Goal: Task Accomplishment & Management: Use online tool/utility

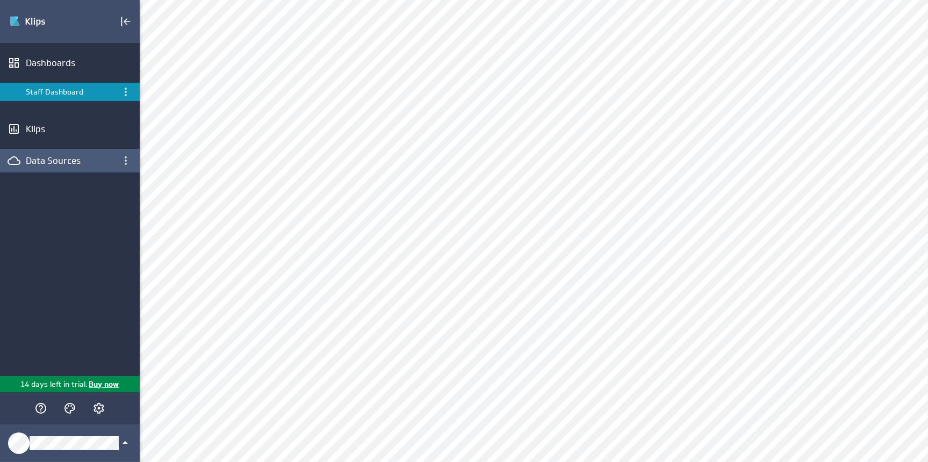
click at [45, 164] on div "Data Sources" at bounding box center [70, 161] width 88 height 12
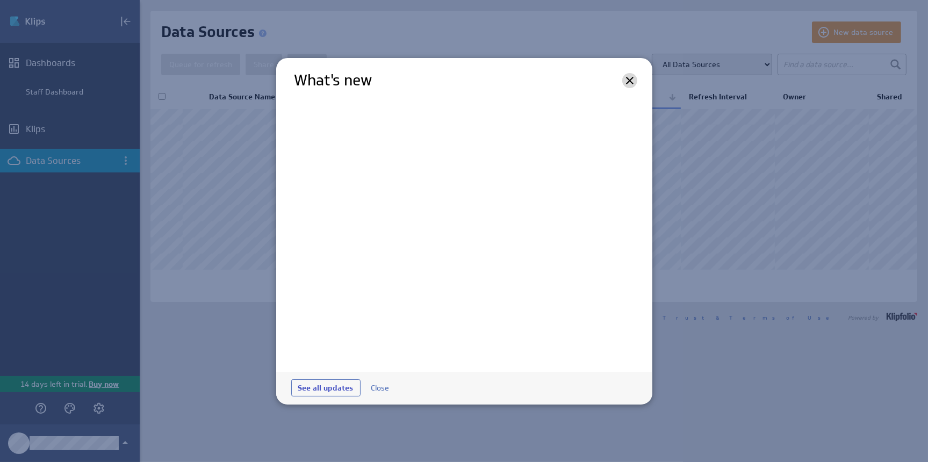
click at [630, 81] on icon at bounding box center [630, 81] width 8 height 8
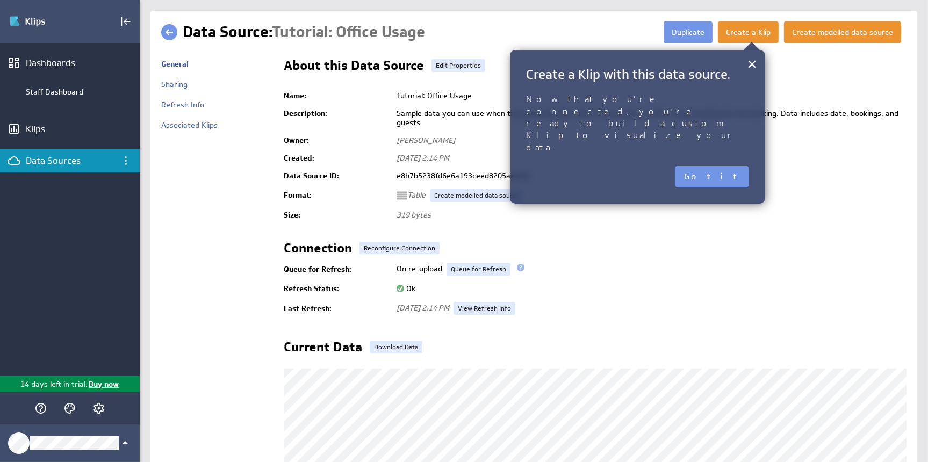
scroll to position [2, 0]
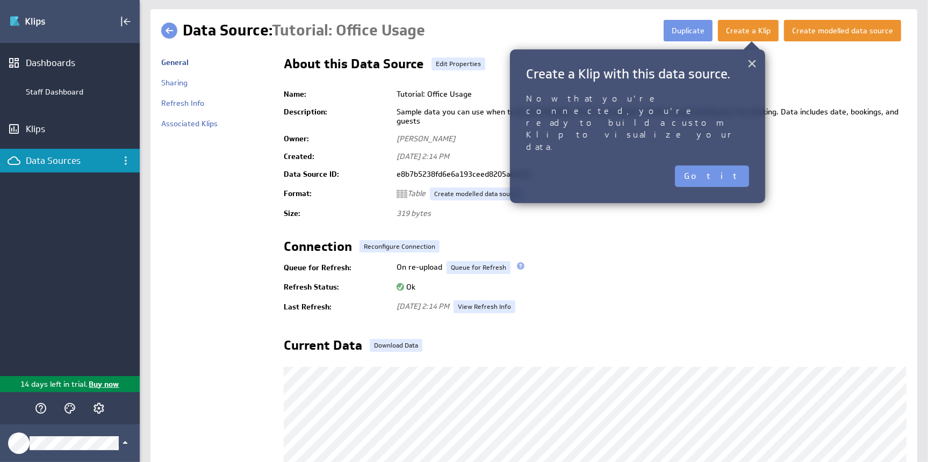
click at [750, 61] on button "×" at bounding box center [752, 63] width 10 height 21
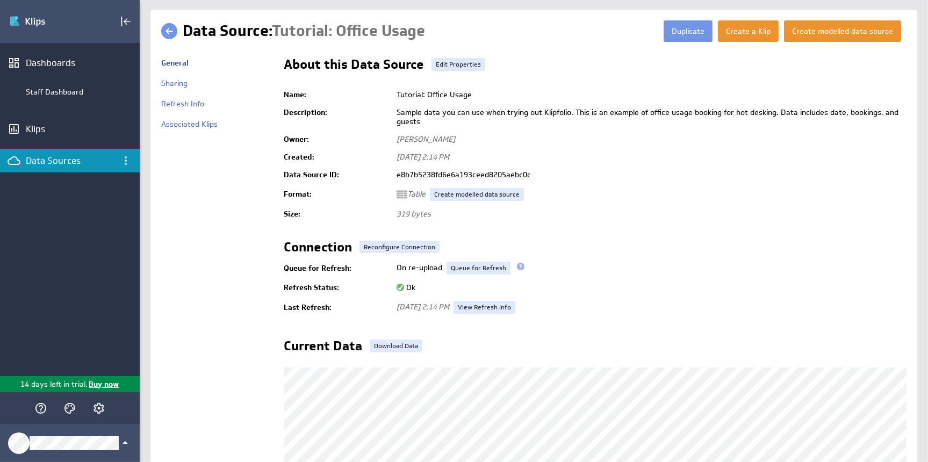
scroll to position [0, 0]
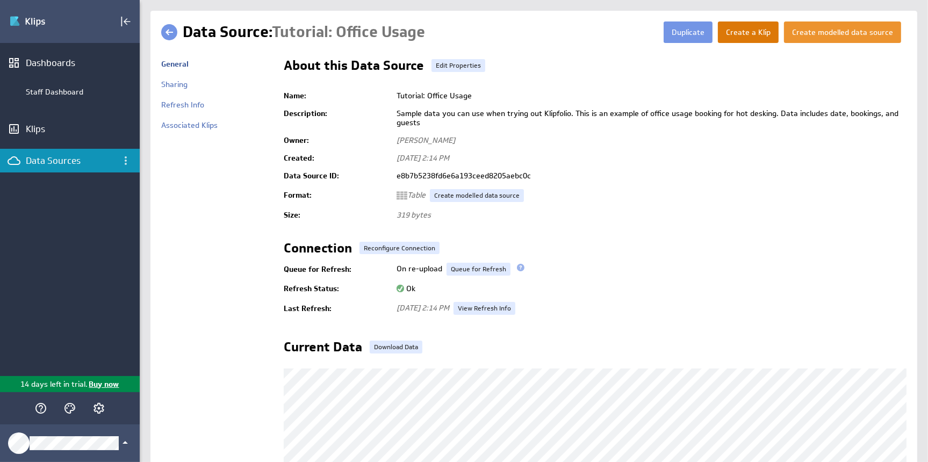
click at [752, 28] on button "Create a Klip" at bounding box center [748, 31] width 61 height 21
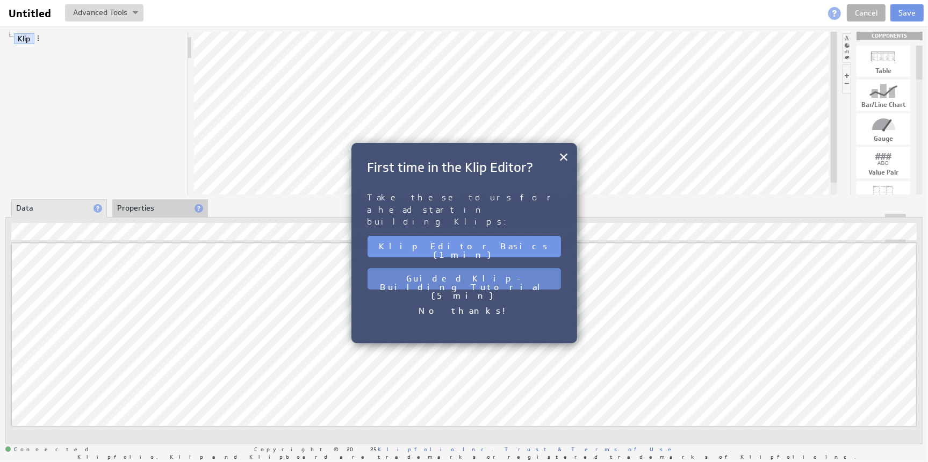
click at [477, 268] on button "Guided Klip-Building Tutorial (5 min)" at bounding box center [463, 278] width 193 height 21
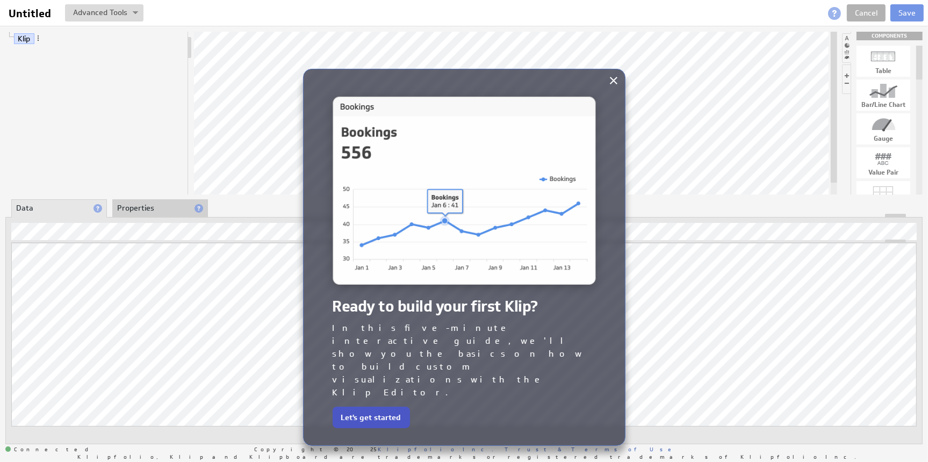
click at [372, 407] on button "Let's get started" at bounding box center [370, 417] width 77 height 21
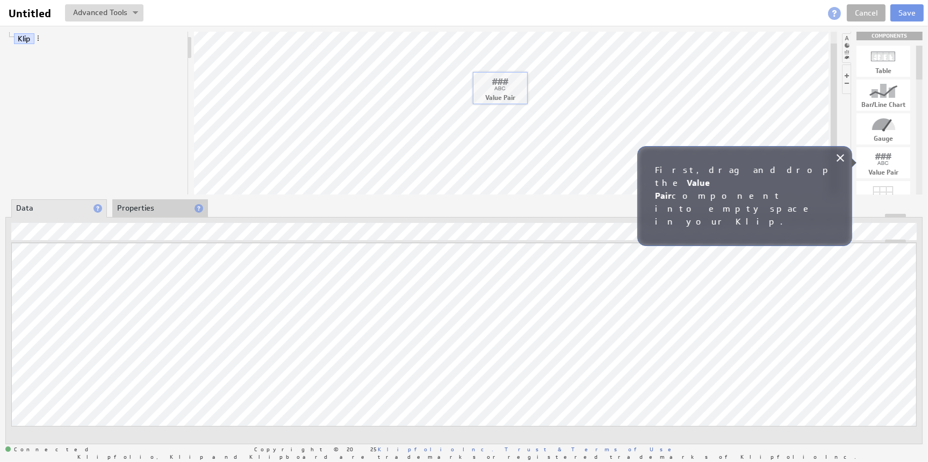
drag, startPoint x: 885, startPoint y: 161, endPoint x: 502, endPoint y: 86, distance: 390.8
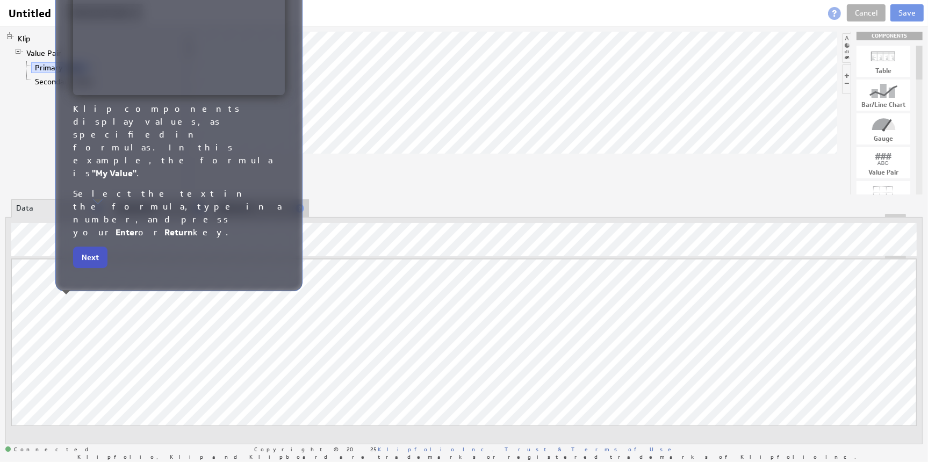
click at [90, 247] on button "Next" at bounding box center [90, 257] width 34 height 21
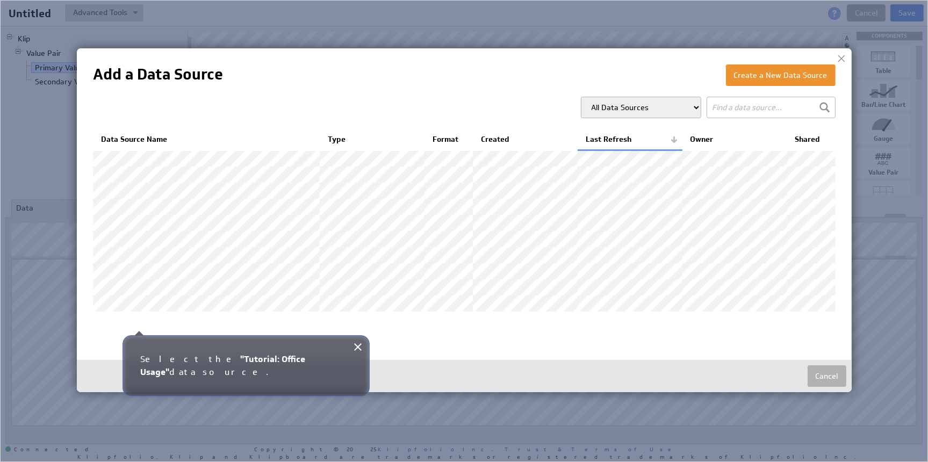
scroll to position [19, 0]
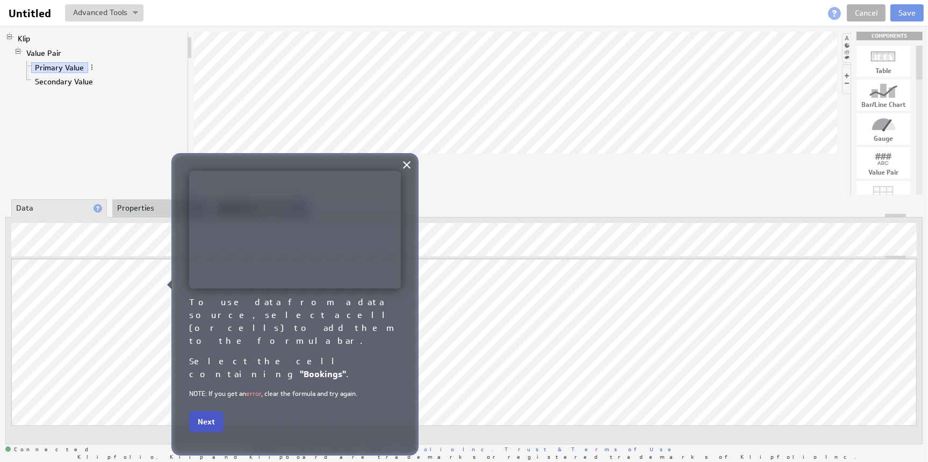
click at [203, 411] on button "Next" at bounding box center [206, 421] width 34 height 21
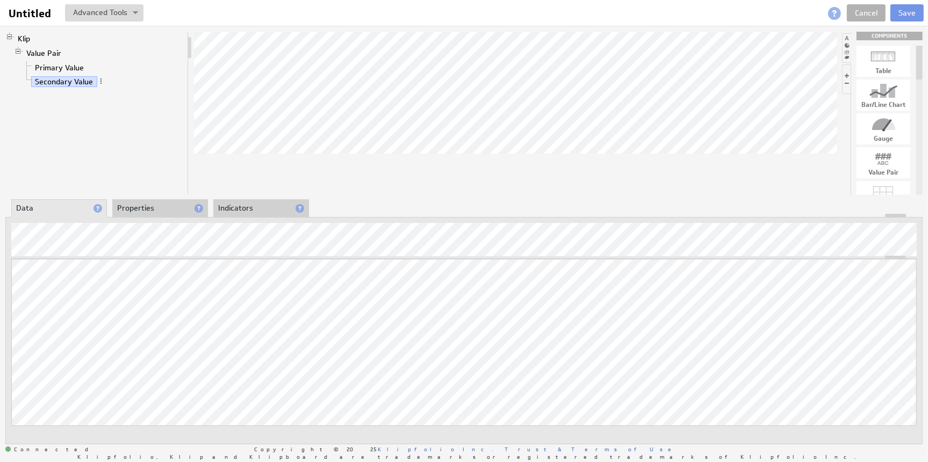
click at [39, 248] on div at bounding box center [463, 253] width 905 height 12
click at [31, 250] on div "Function..." at bounding box center [67, 250] width 107 height 17
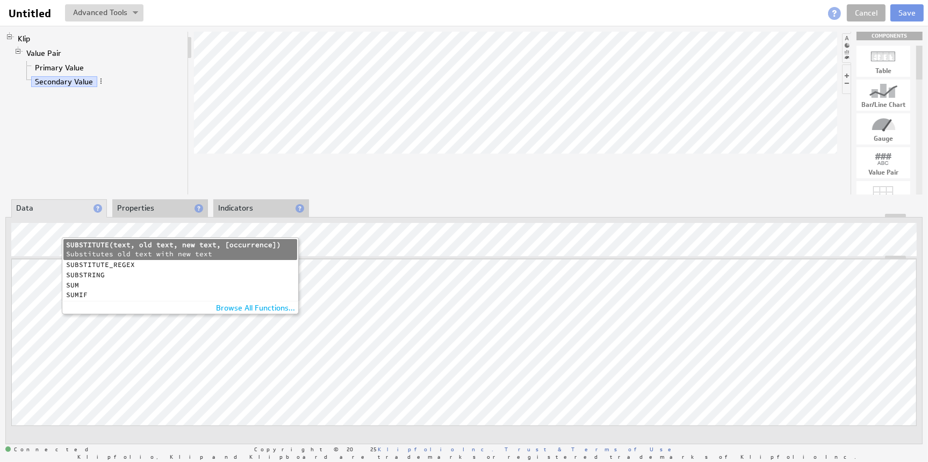
click at [74, 280] on li "SUM SUM(data) Returns the sum of all numeric items in data" at bounding box center [180, 285] width 234 height 10
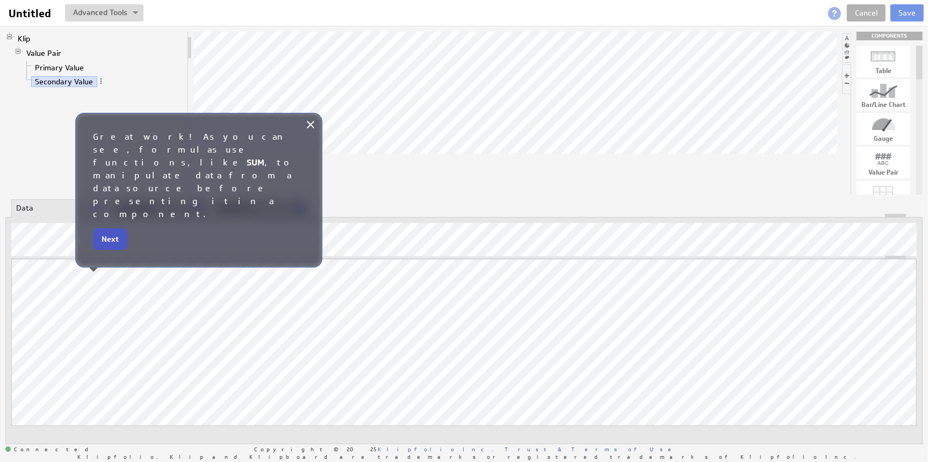
click at [112, 228] on button "Next" at bounding box center [110, 238] width 34 height 21
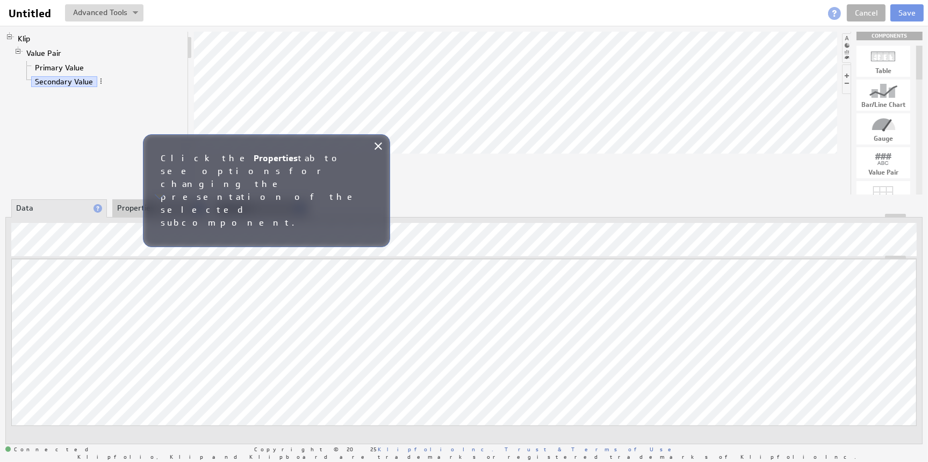
click at [171, 208] on li "Properties" at bounding box center [160, 208] width 96 height 18
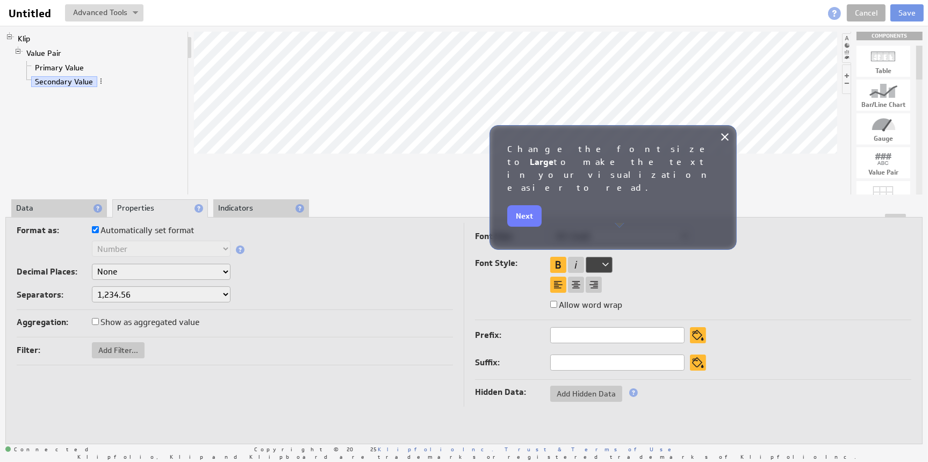
click at [611, 234] on select "XX-Small X-Small Small Medium Large X-Large XX-Large" at bounding box center [619, 236] width 139 height 16
select select "large"
click at [550, 228] on select "XX-Small X-Small Small Medium Large X-Large XX-Large" at bounding box center [619, 236] width 139 height 16
select select "large"
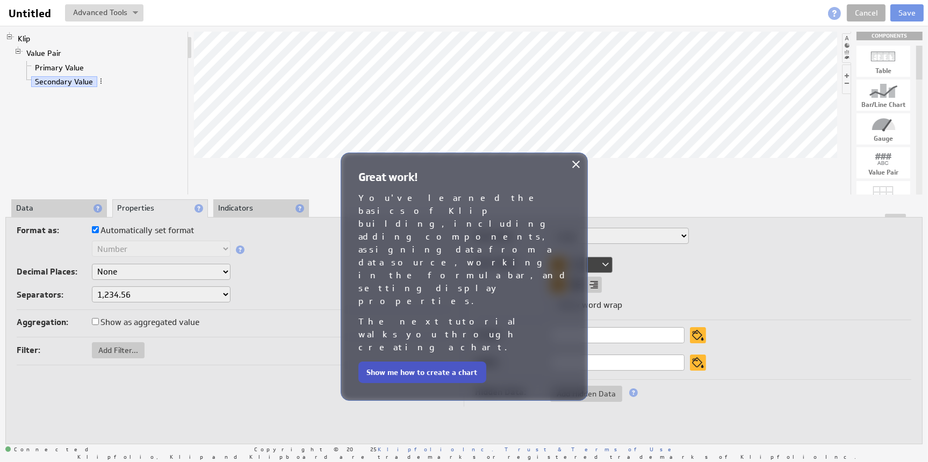
click at [411, 361] on button "Show me how to create a chart" at bounding box center [422, 371] width 128 height 21
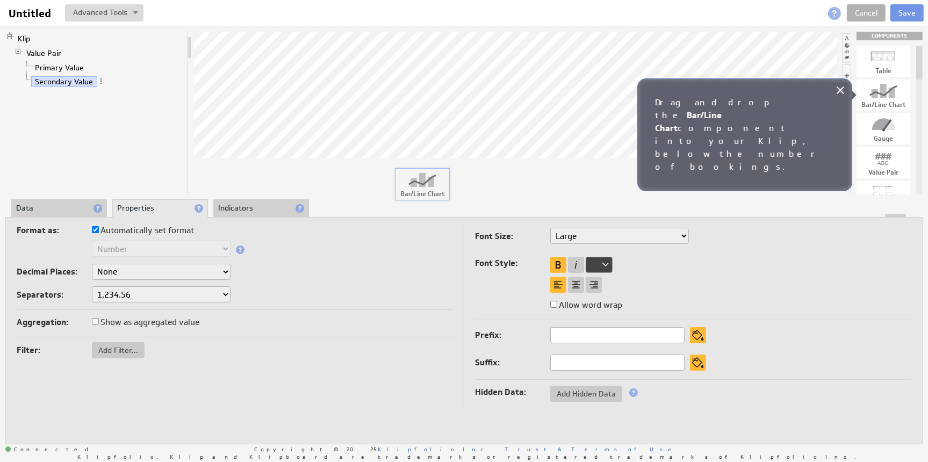
drag, startPoint x: 895, startPoint y: 96, endPoint x: 434, endPoint y: 185, distance: 469.8
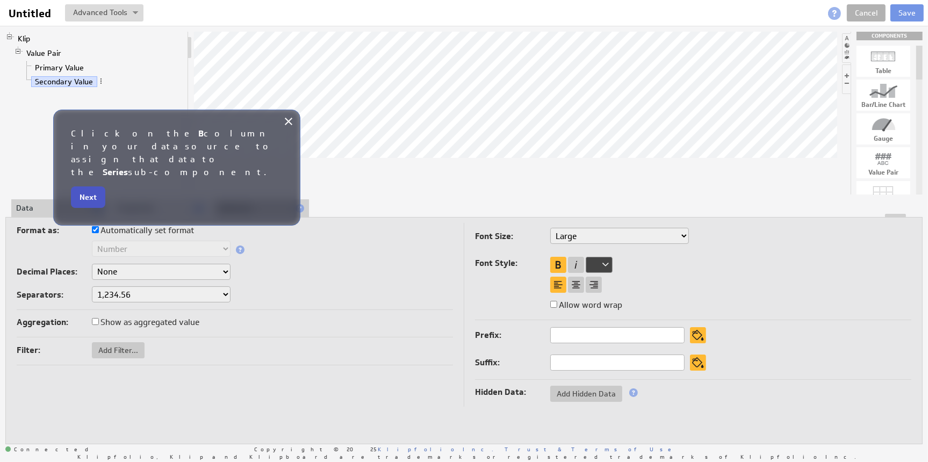
click at [82, 186] on button "Next" at bounding box center [88, 196] width 34 height 21
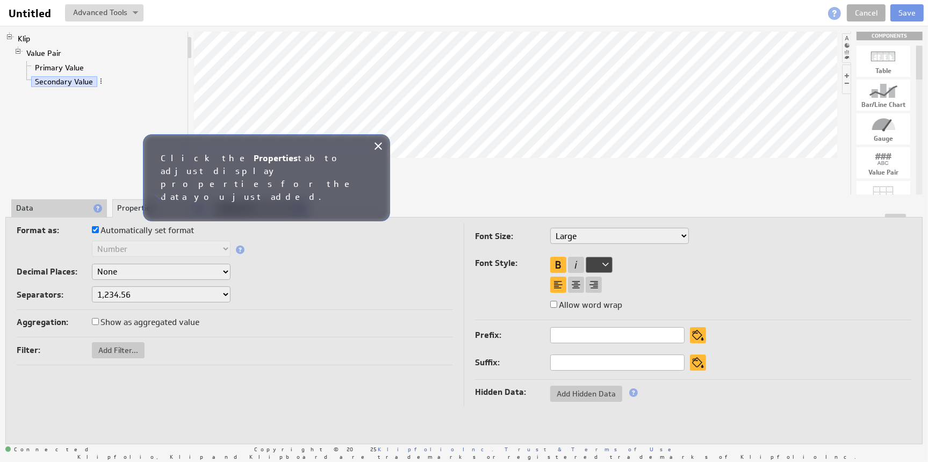
click at [169, 207] on li "Properties" at bounding box center [160, 208] width 96 height 18
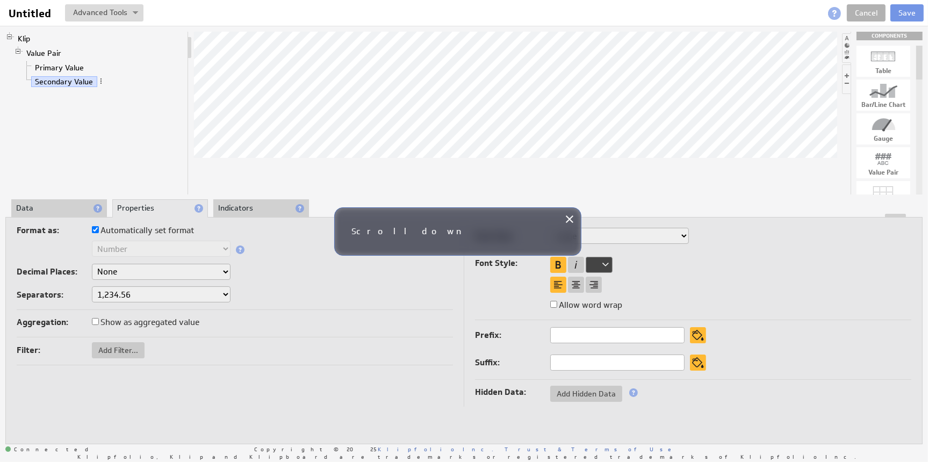
click at [397, 223] on div "Scroll down" at bounding box center [457, 231] width 247 height 48
click at [401, 234] on h2 "Scroll down" at bounding box center [458, 231] width 212 height 13
click at [570, 219] on icon at bounding box center [570, 219] width 8 height 8
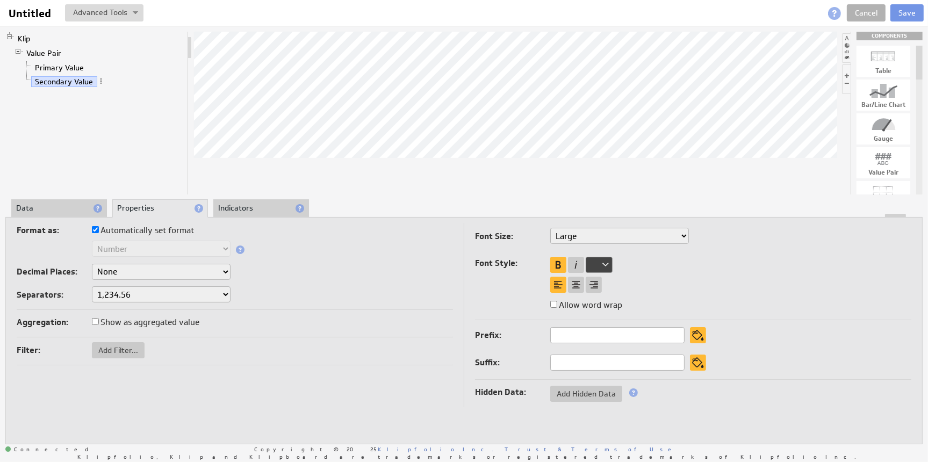
click at [178, 208] on li "Properties" at bounding box center [160, 208] width 96 height 18
click at [375, 282] on div "Format as: Automatically set format Text Number Currency Percentage Image URL D…" at bounding box center [235, 266] width 436 height 87
click at [273, 208] on li "Indicators" at bounding box center [261, 208] width 96 height 18
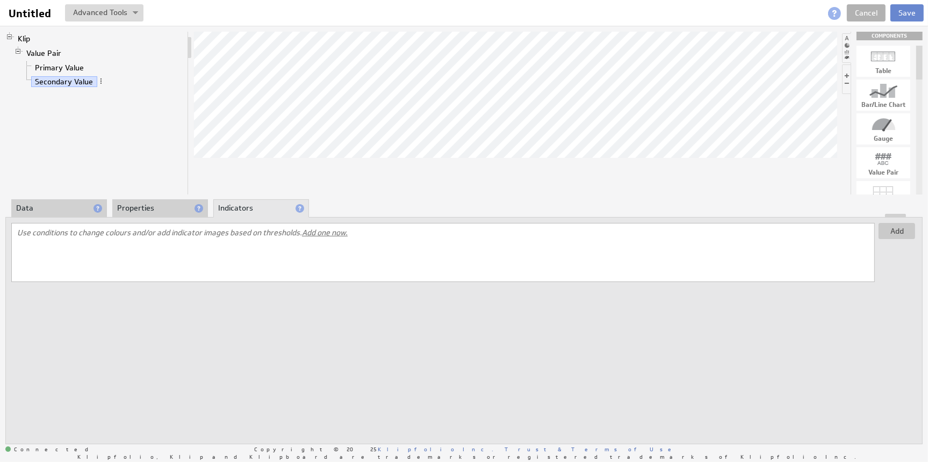
click at [908, 9] on button "Save" at bounding box center [906, 12] width 33 height 17
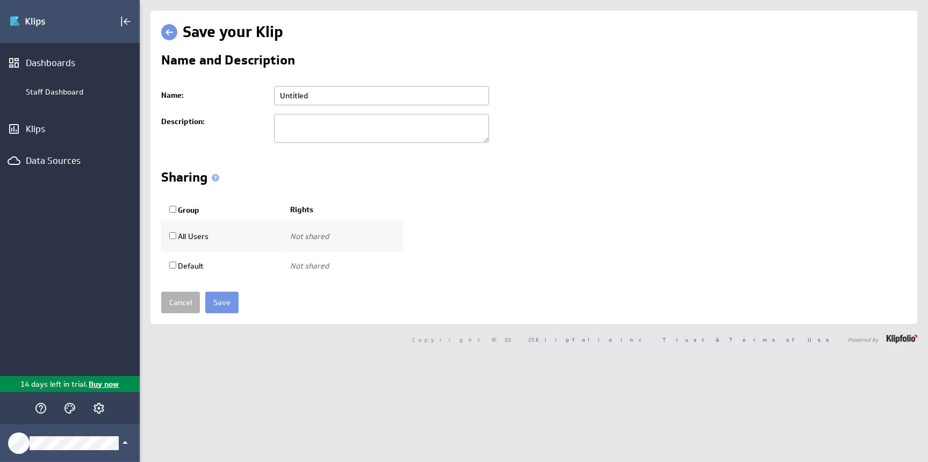
click at [306, 96] on input "Untitled" at bounding box center [381, 95] width 215 height 19
type input "test"
click at [222, 299] on input "Save" at bounding box center [221, 302] width 33 height 21
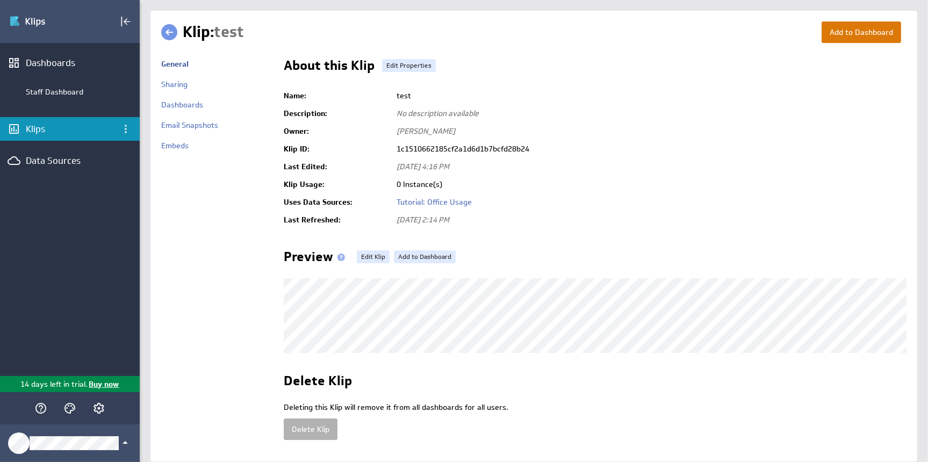
click at [865, 31] on button "Add to Dashboard" at bounding box center [860, 31] width 79 height 21
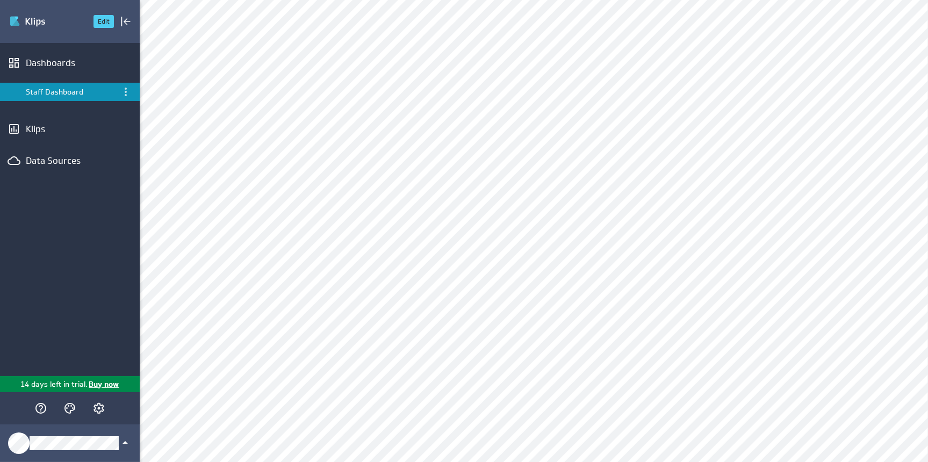
click at [16, 20] on img "Go to Dashboards" at bounding box center [46, 21] width 75 height 17
click at [33, 161] on div "Data Sources" at bounding box center [70, 161] width 88 height 12
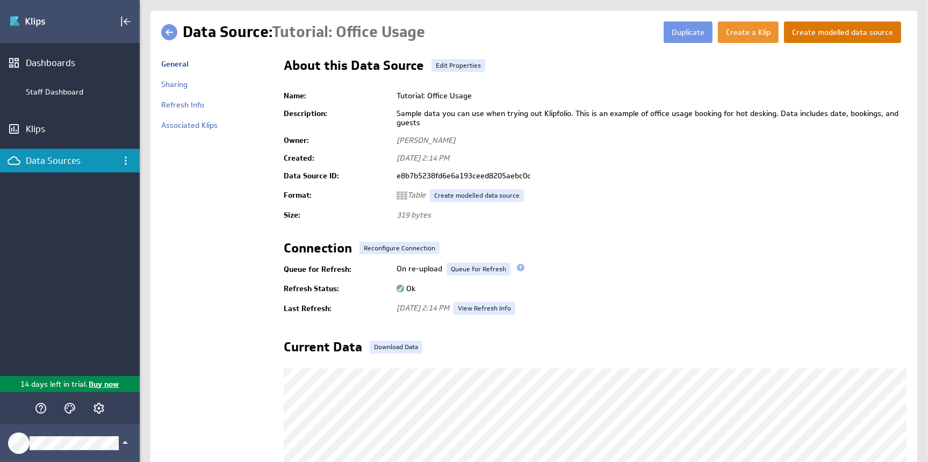
click at [834, 34] on button "Create modelled data source" at bounding box center [842, 31] width 117 height 21
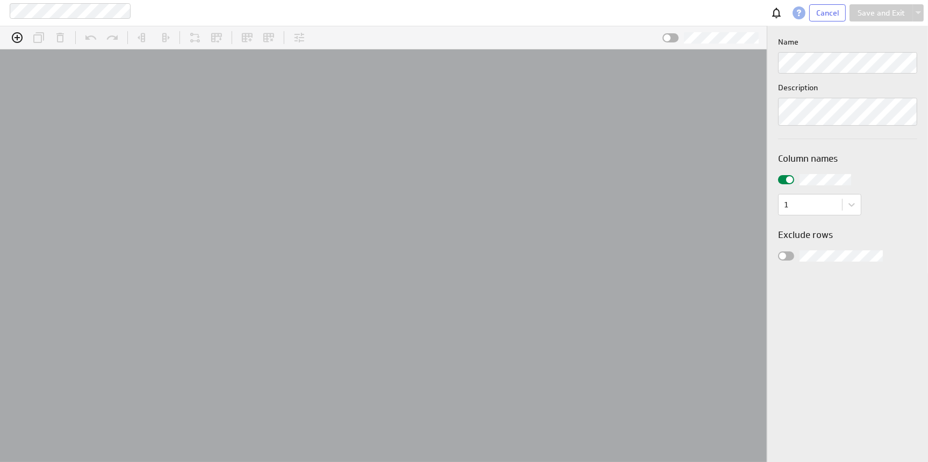
scroll to position [17, 776]
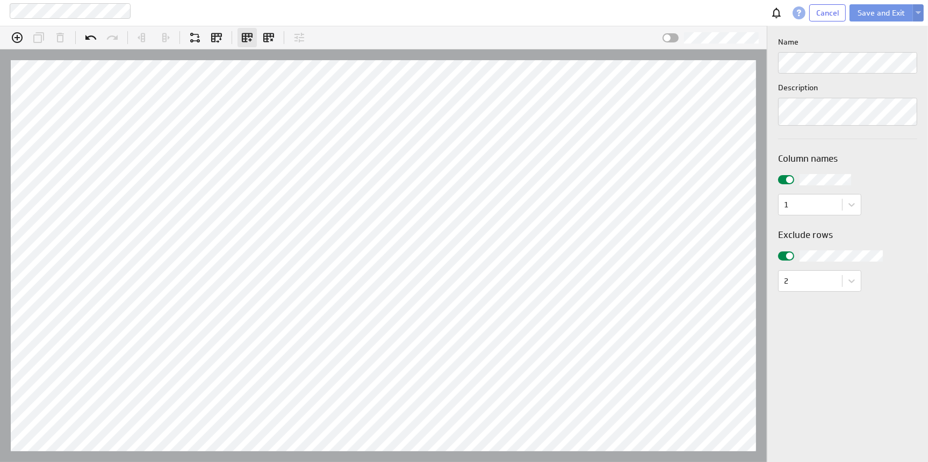
click at [248, 33] on icon "Add all columns" at bounding box center [247, 37] width 11 height 9
click at [877, 11] on button "Save and Exit" at bounding box center [880, 12] width 63 height 17
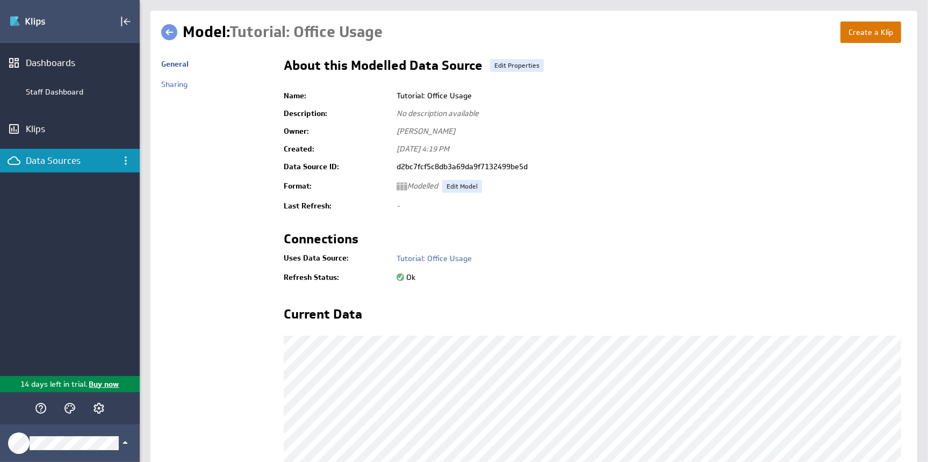
click at [874, 24] on button "Create a Klip" at bounding box center [870, 31] width 61 height 21
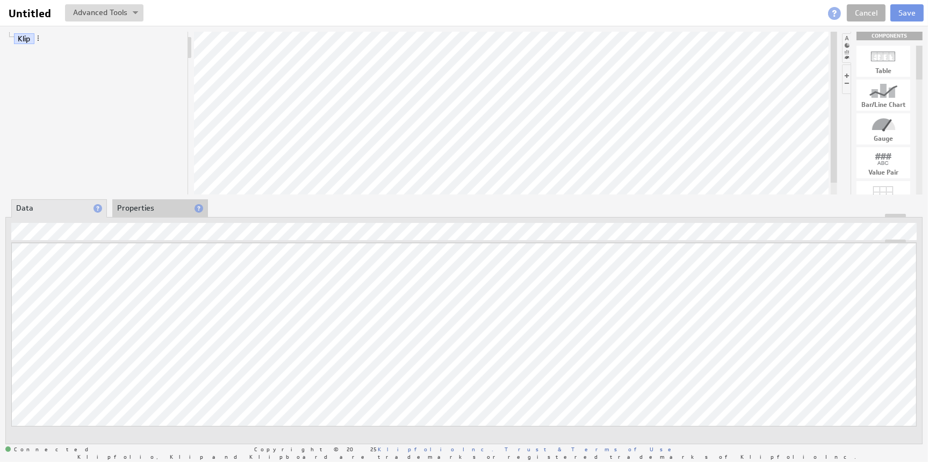
click at [151, 205] on li "Properties" at bounding box center [160, 208] width 96 height 18
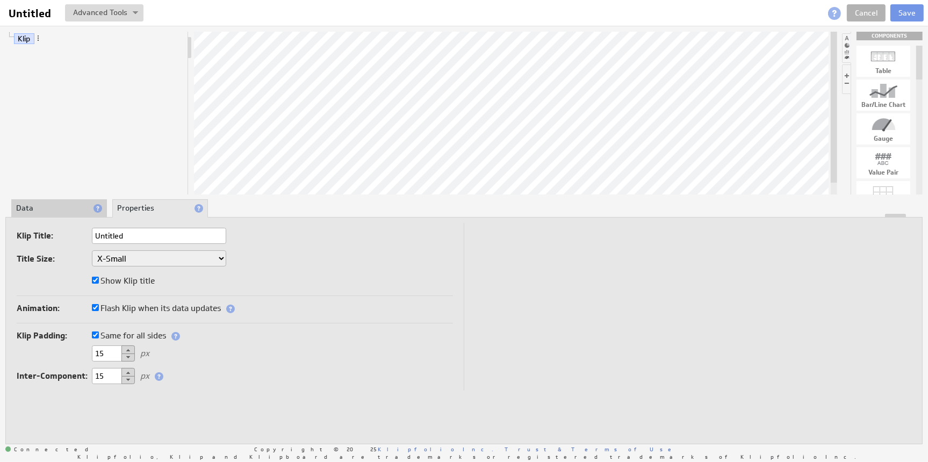
click at [48, 212] on li "Data" at bounding box center [59, 208] width 96 height 18
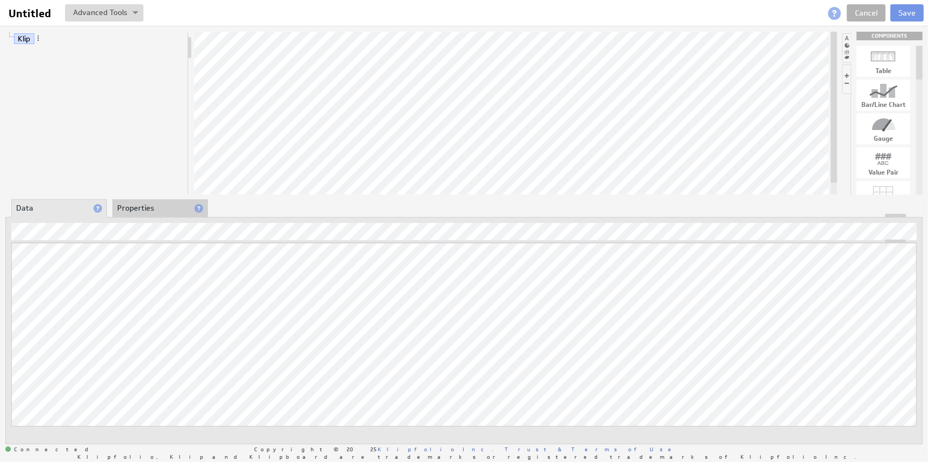
click at [160, 211] on li "Properties" at bounding box center [160, 208] width 96 height 18
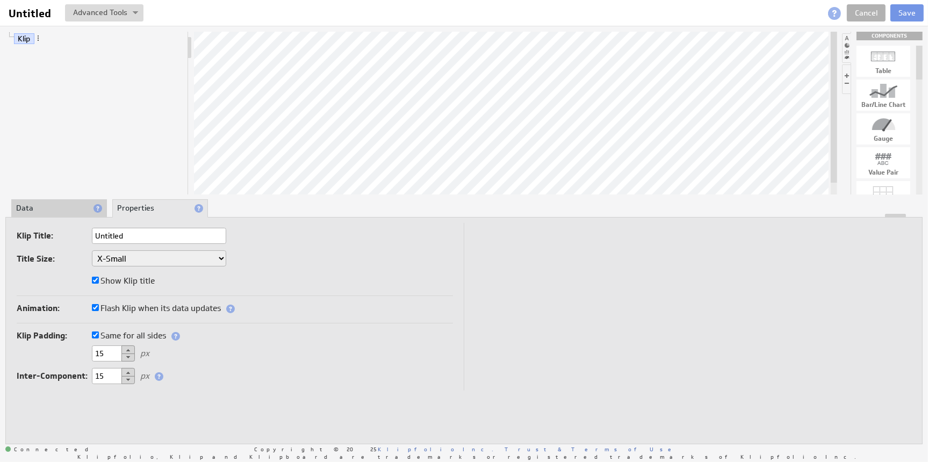
click at [141, 202] on li "Properties" at bounding box center [160, 208] width 96 height 18
click at [55, 208] on li "Data" at bounding box center [59, 208] width 96 height 18
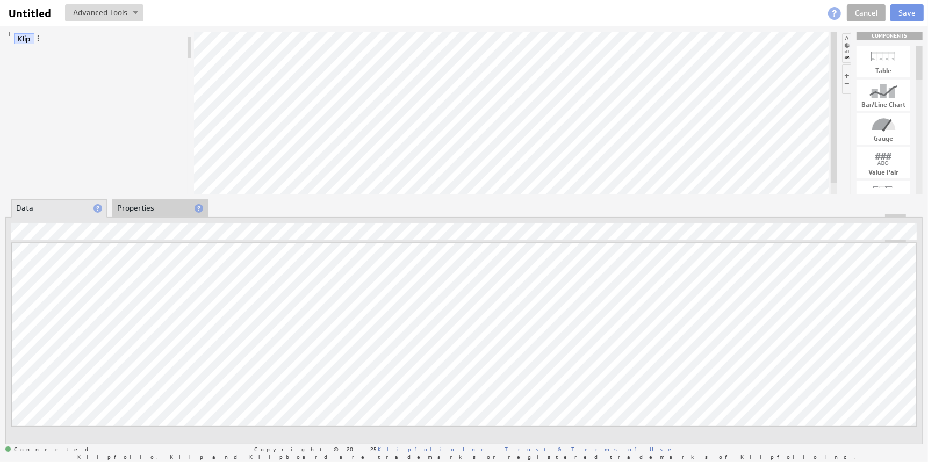
click at [163, 203] on li "Properties" at bounding box center [160, 208] width 96 height 18
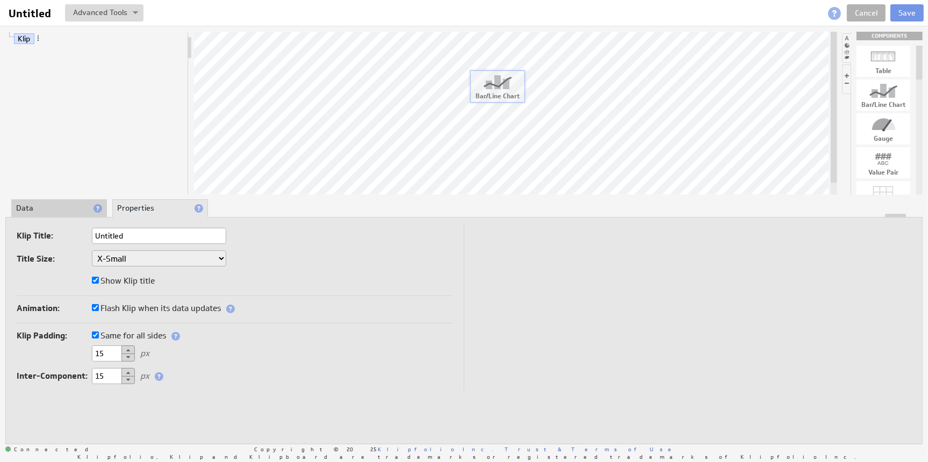
drag, startPoint x: 885, startPoint y: 96, endPoint x: 499, endPoint y: 86, distance: 385.7
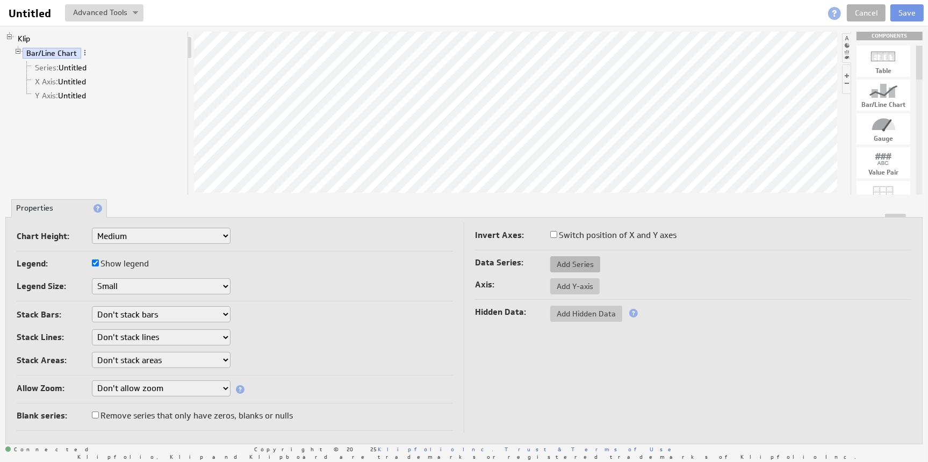
click at [564, 265] on span "Add Series" at bounding box center [575, 264] width 50 height 10
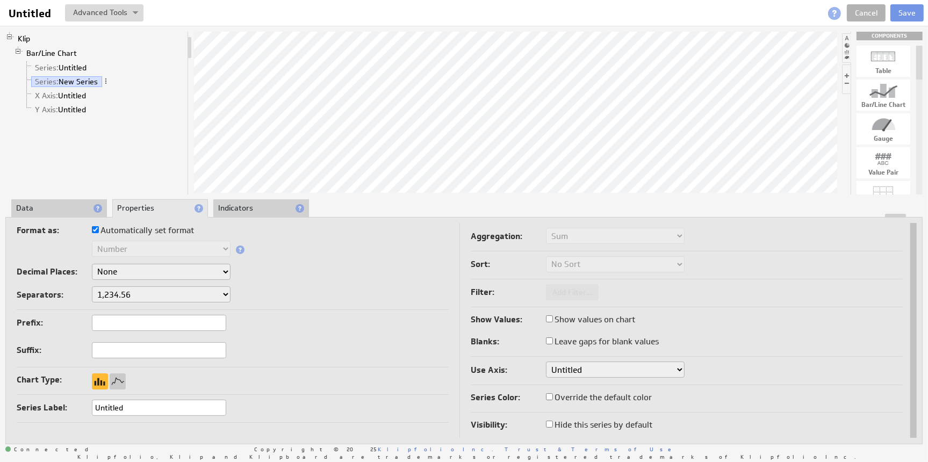
click at [74, 208] on li "Data" at bounding box center [59, 208] width 96 height 18
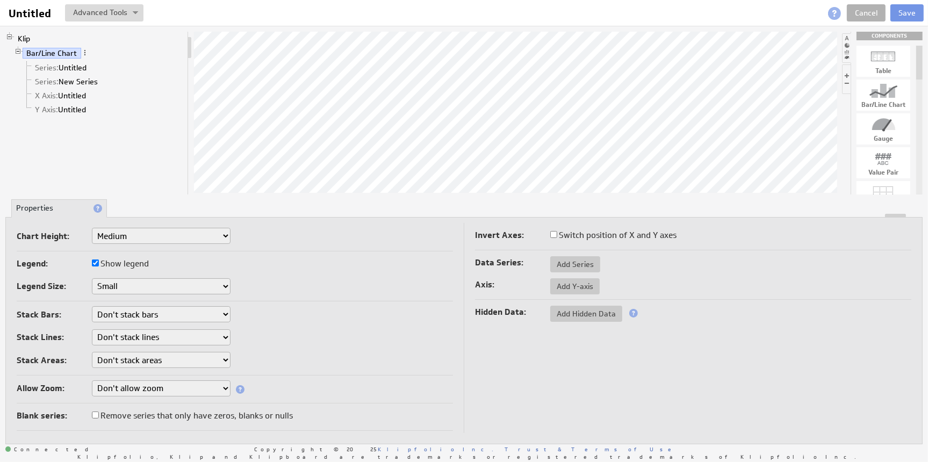
click at [896, 68] on div "Table" at bounding box center [883, 71] width 54 height 6
click at [885, 59] on div at bounding box center [883, 56] width 54 height 17
drag, startPoint x: 885, startPoint y: 60, endPoint x: 506, endPoint y: 148, distance: 388.9
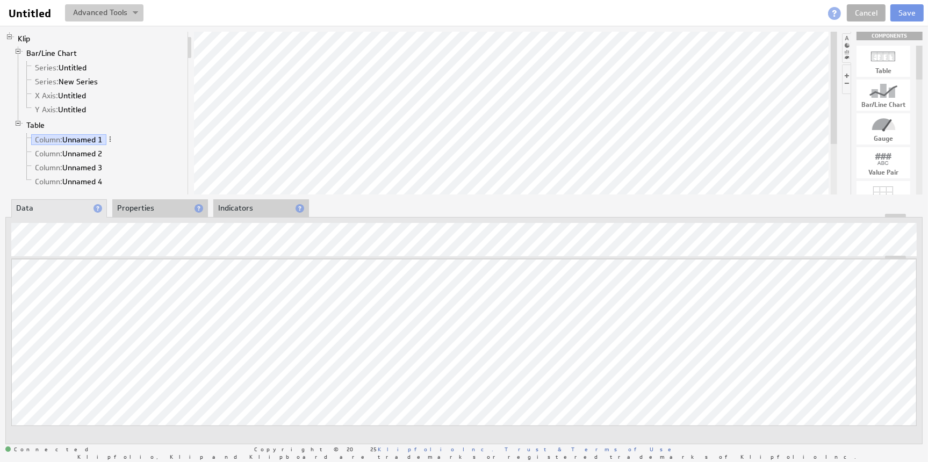
click at [133, 13] on img at bounding box center [135, 13] width 5 height 4
click at [131, 11] on button at bounding box center [104, 12] width 78 height 17
click at [75, 34] on td "View Klip Source Code" at bounding box center [68, 32] width 90 height 17
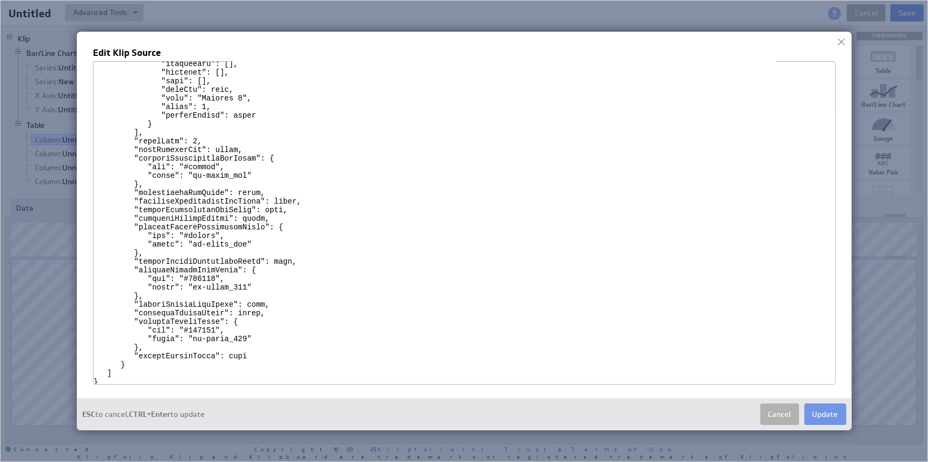
scroll to position [1319, 0]
click at [777, 410] on button "Cancel" at bounding box center [779, 413] width 39 height 21
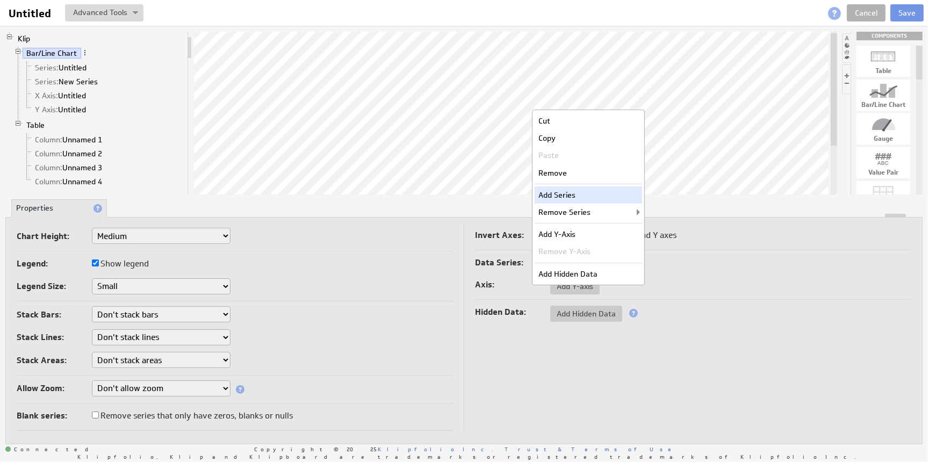
click at [552, 193] on div "Add Series" at bounding box center [587, 194] width 107 height 17
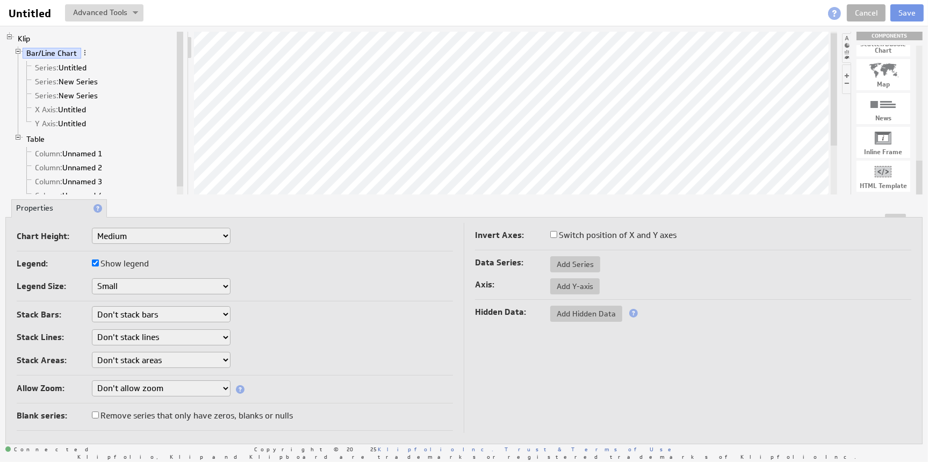
click at [889, 110] on div at bounding box center [883, 104] width 54 height 17
drag, startPoint x: 889, startPoint y: 109, endPoint x: 500, endPoint y: 82, distance: 389.8
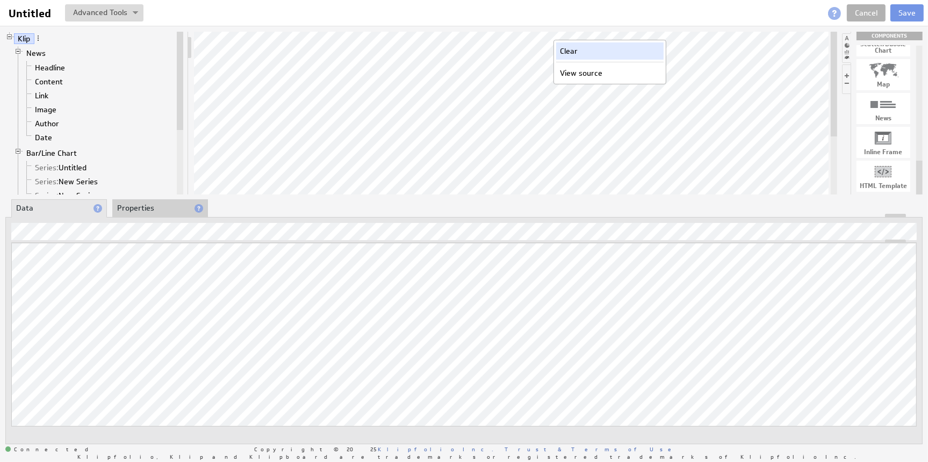
click at [560, 49] on div "Clear" at bounding box center [609, 50] width 107 height 17
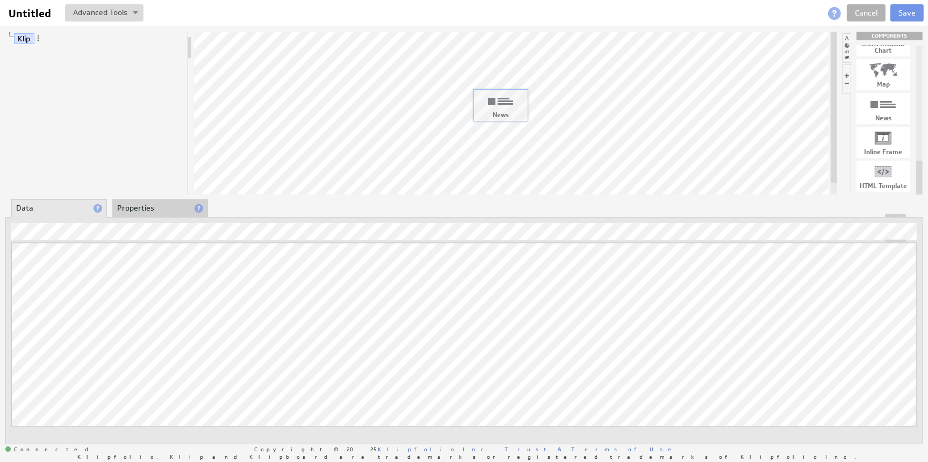
drag, startPoint x: 888, startPoint y: 111, endPoint x: 505, endPoint y: 107, distance: 383.0
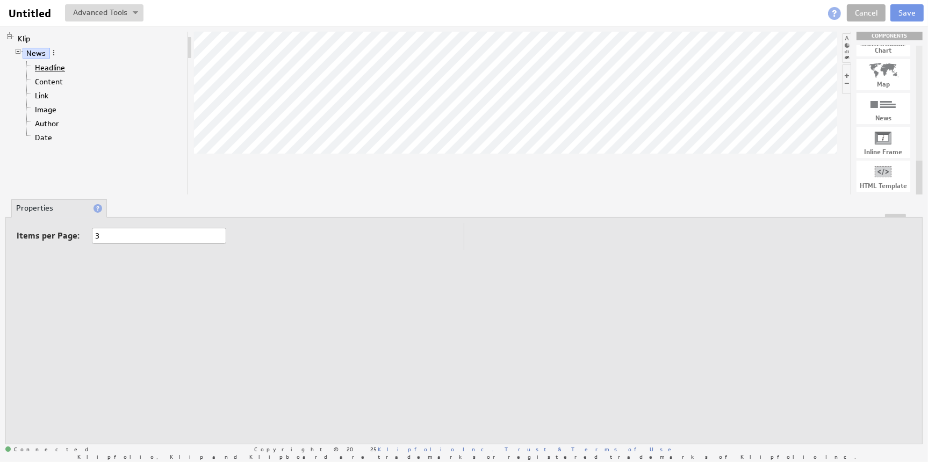
click at [50, 63] on link "Headline" at bounding box center [50, 67] width 38 height 11
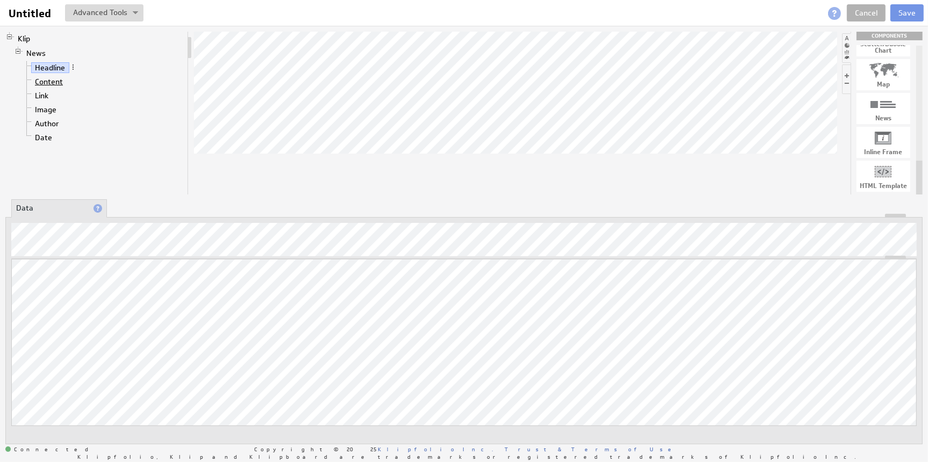
click at [50, 82] on link "Content" at bounding box center [49, 81] width 36 height 11
click at [41, 136] on link "Date" at bounding box center [43, 137] width 25 height 11
click at [55, 120] on link "Author" at bounding box center [47, 123] width 32 height 11
click at [46, 134] on link "Date" at bounding box center [43, 137] width 25 height 11
click at [42, 82] on link "Content" at bounding box center [49, 81] width 36 height 11
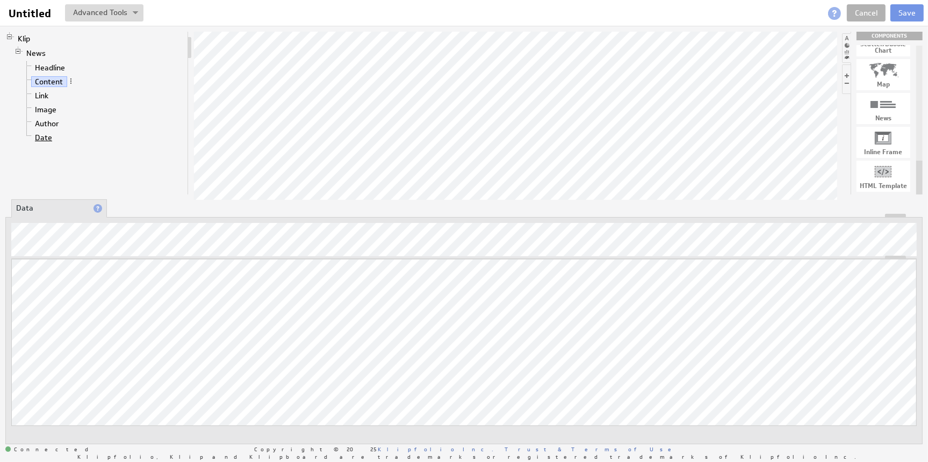
click at [40, 135] on link "Date" at bounding box center [43, 137] width 25 height 11
click at [46, 121] on link "Author" at bounding box center [47, 123] width 32 height 11
click at [60, 73] on li "Headline" at bounding box center [103, 68] width 161 height 14
click at [53, 69] on link "Headline" at bounding box center [50, 67] width 38 height 11
click at [53, 81] on link "Content" at bounding box center [49, 81] width 36 height 11
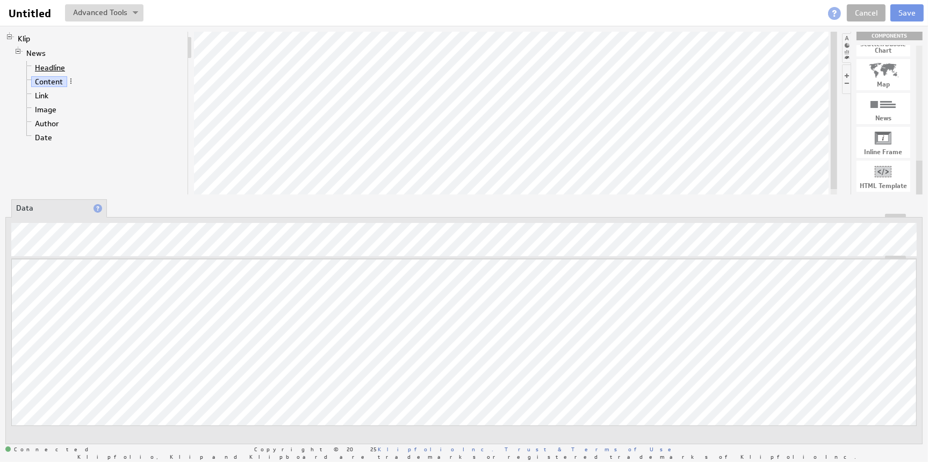
click at [52, 67] on link "Headline" at bounding box center [50, 67] width 38 height 11
click at [901, 13] on button "Save" at bounding box center [906, 12] width 33 height 17
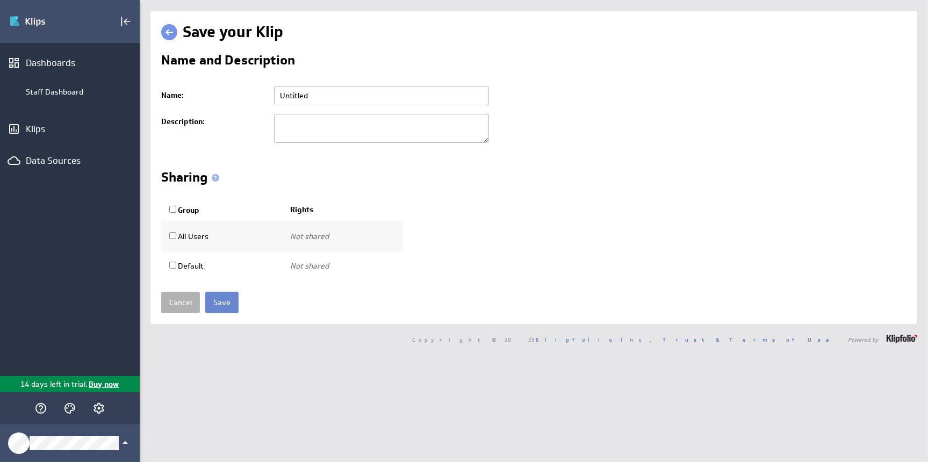
click at [222, 300] on input "Save" at bounding box center [221, 302] width 33 height 21
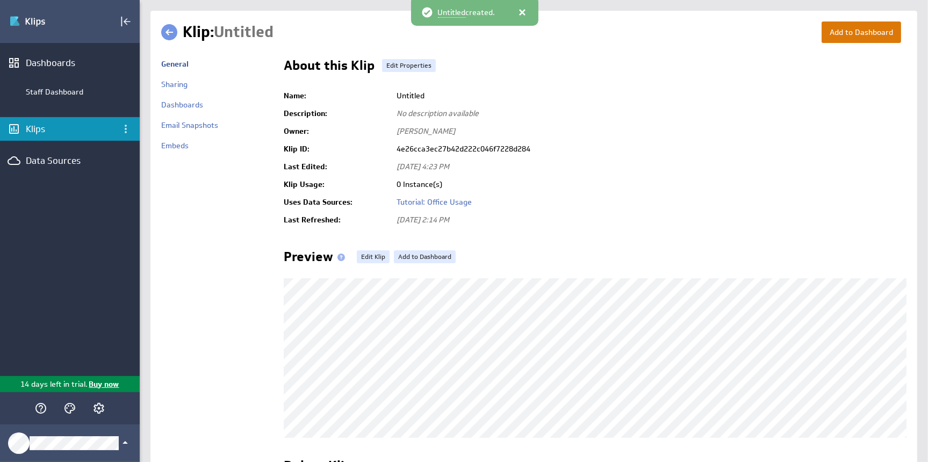
click at [846, 27] on button "Add to Dashboard" at bounding box center [860, 31] width 79 height 21
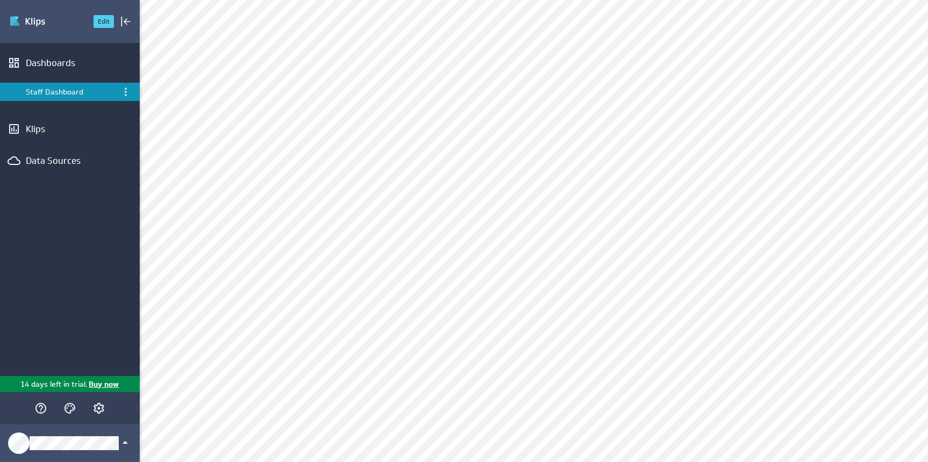
click at [32, 21] on img "Go to Dashboards" at bounding box center [46, 21] width 75 height 17
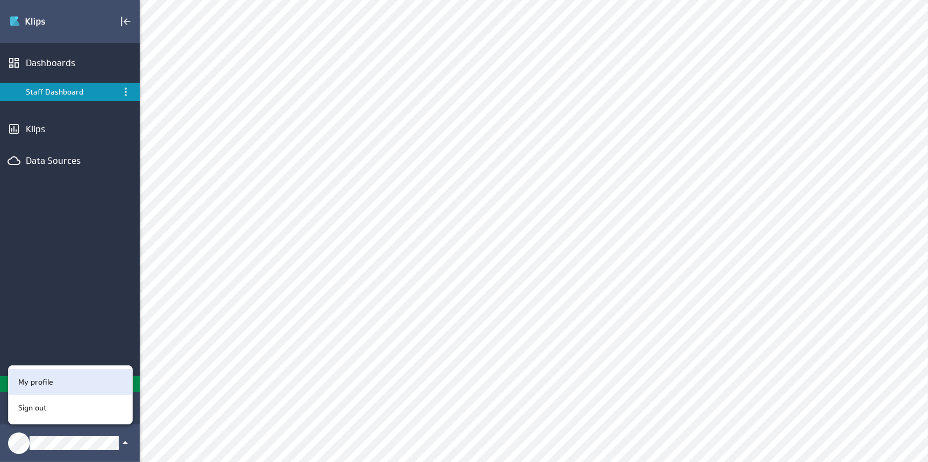
click at [44, 381] on p "My profile" at bounding box center [35, 381] width 35 height 11
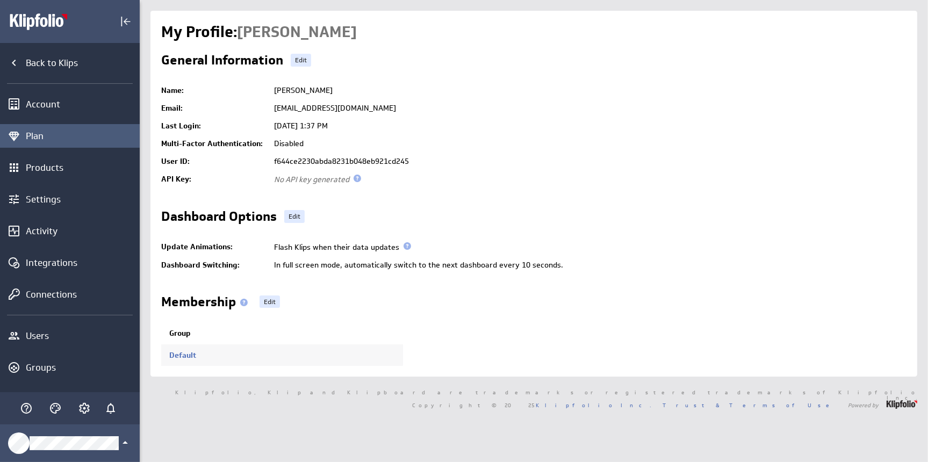
click at [40, 132] on div "Plan" at bounding box center [81, 136] width 111 height 12
click at [13, 135] on icon "Plan" at bounding box center [14, 137] width 11 height 10
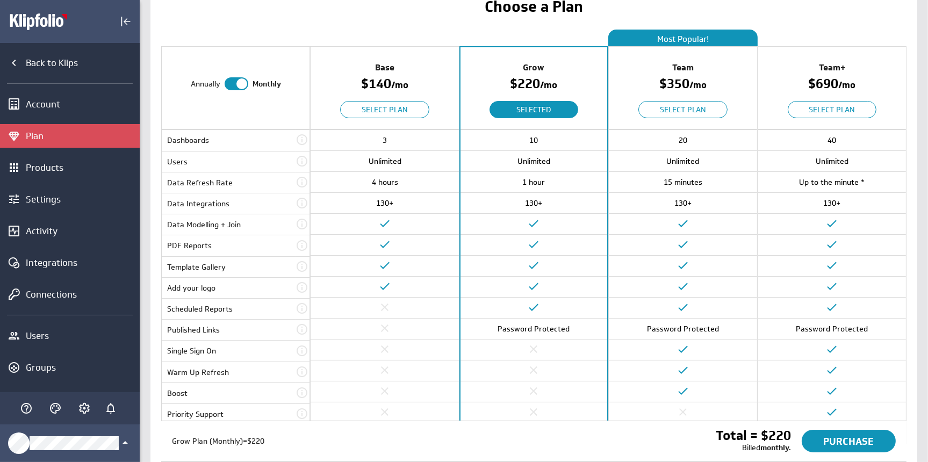
scroll to position [133, 0]
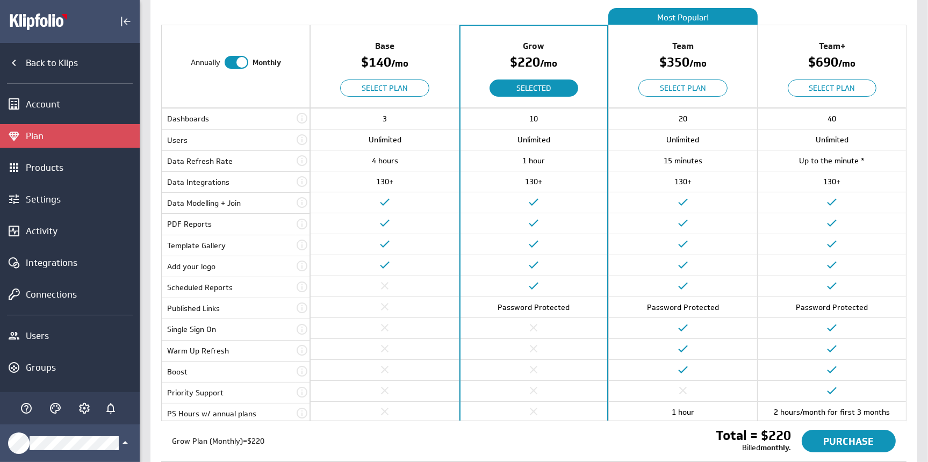
click at [705, 45] on div "Team" at bounding box center [683, 46] width 148 height 19
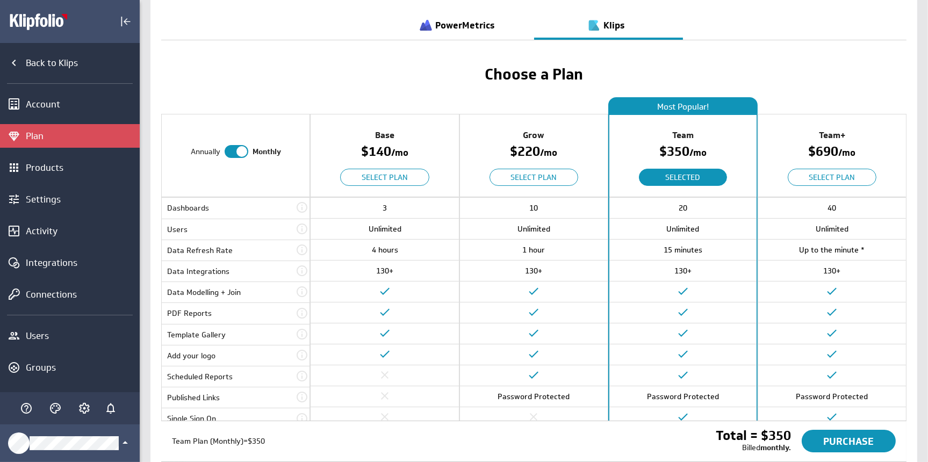
scroll to position [0, 0]
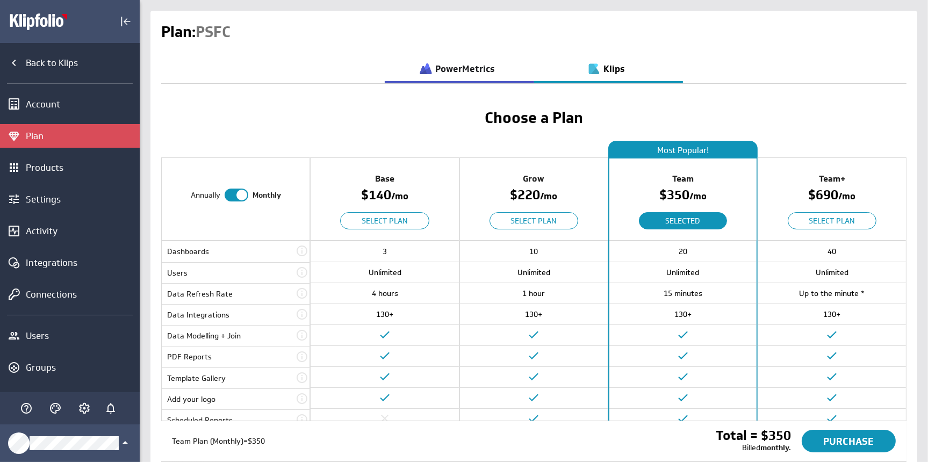
click at [456, 69] on h3 "PowerMetrics" at bounding box center [464, 68] width 59 height 9
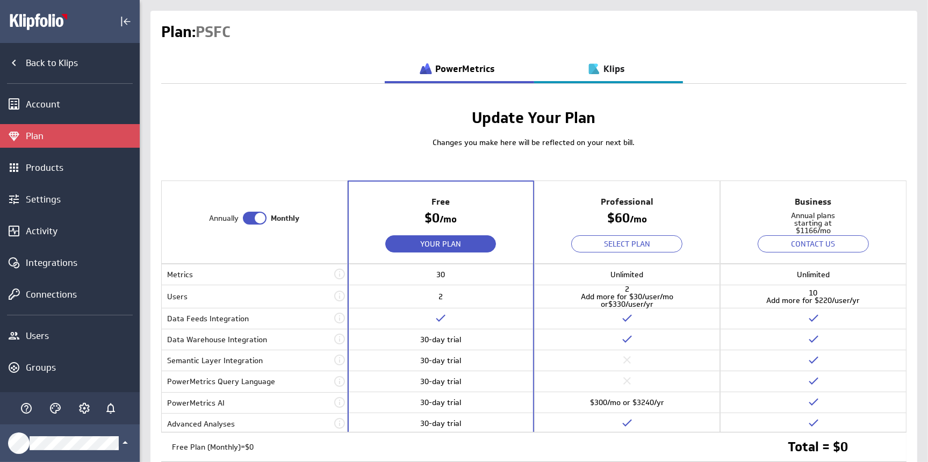
click at [611, 64] on h3 "Klips" at bounding box center [613, 68] width 21 height 9
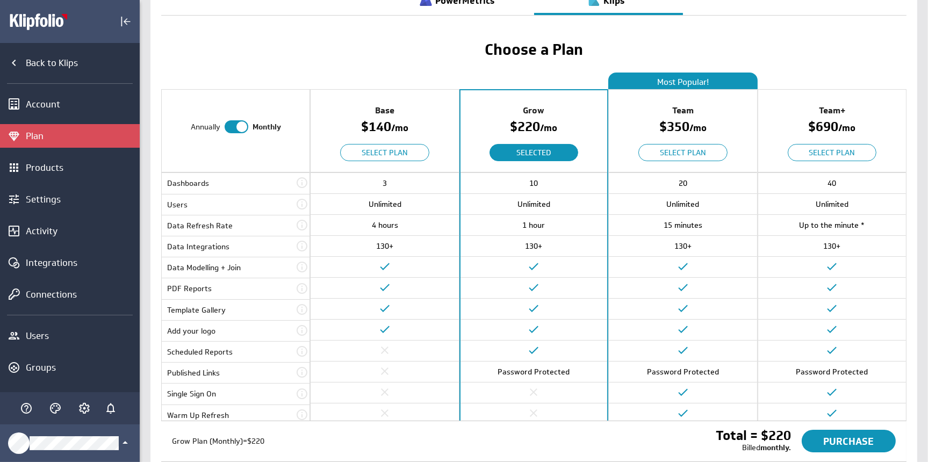
scroll to position [78, 0]
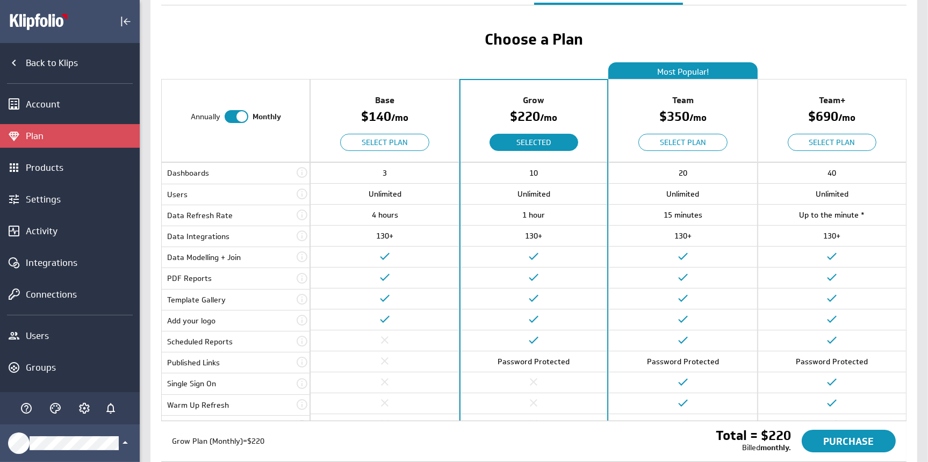
click at [303, 380] on icon at bounding box center [301, 383] width 13 height 13
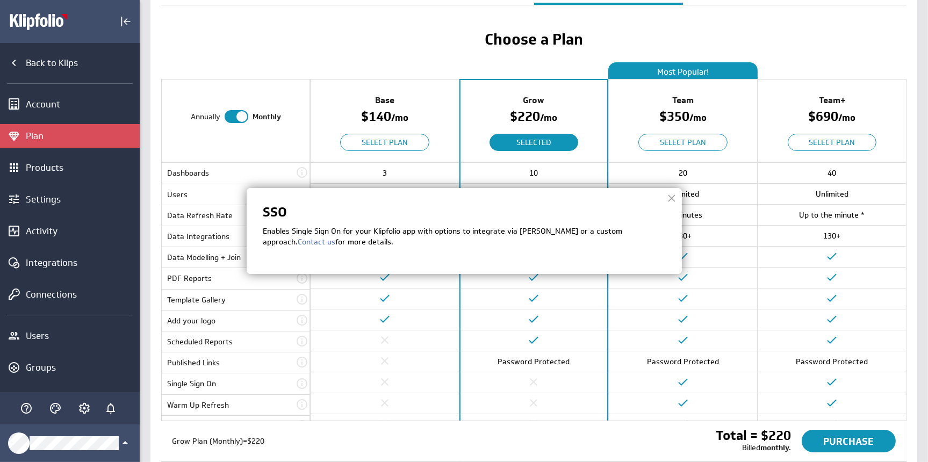
click at [361, 40] on img at bounding box center [464, 231] width 928 height 462
